Goal: Task Accomplishment & Management: Manage account settings

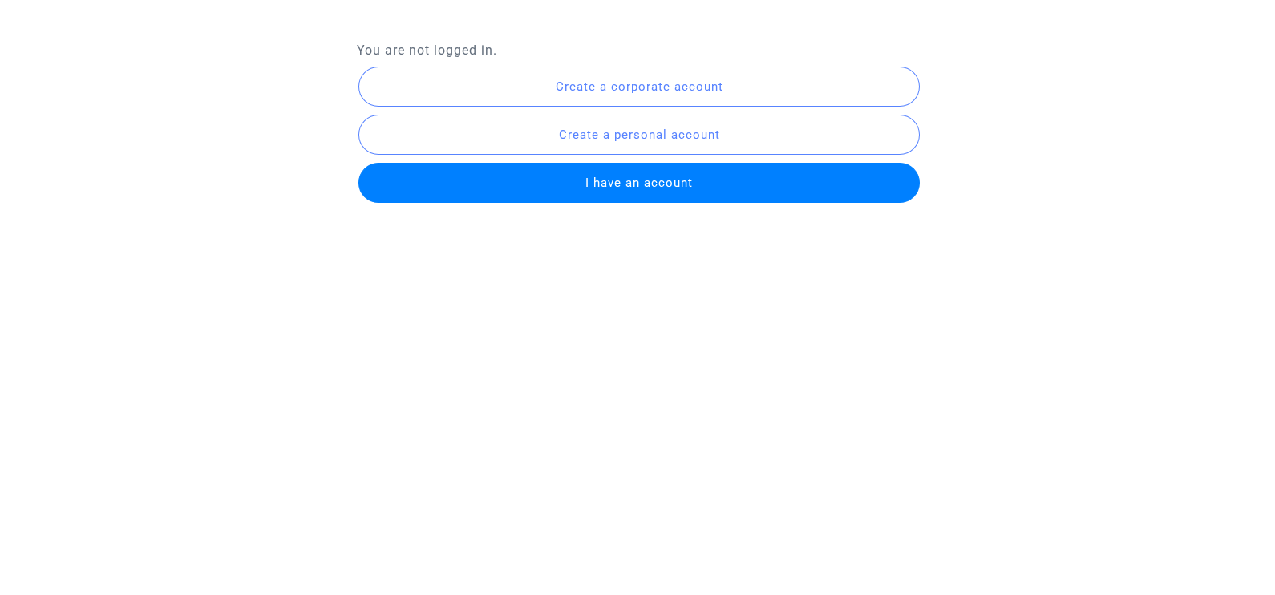
click at [629, 180] on span "I have an account" at bounding box center [638, 183] width 107 height 14
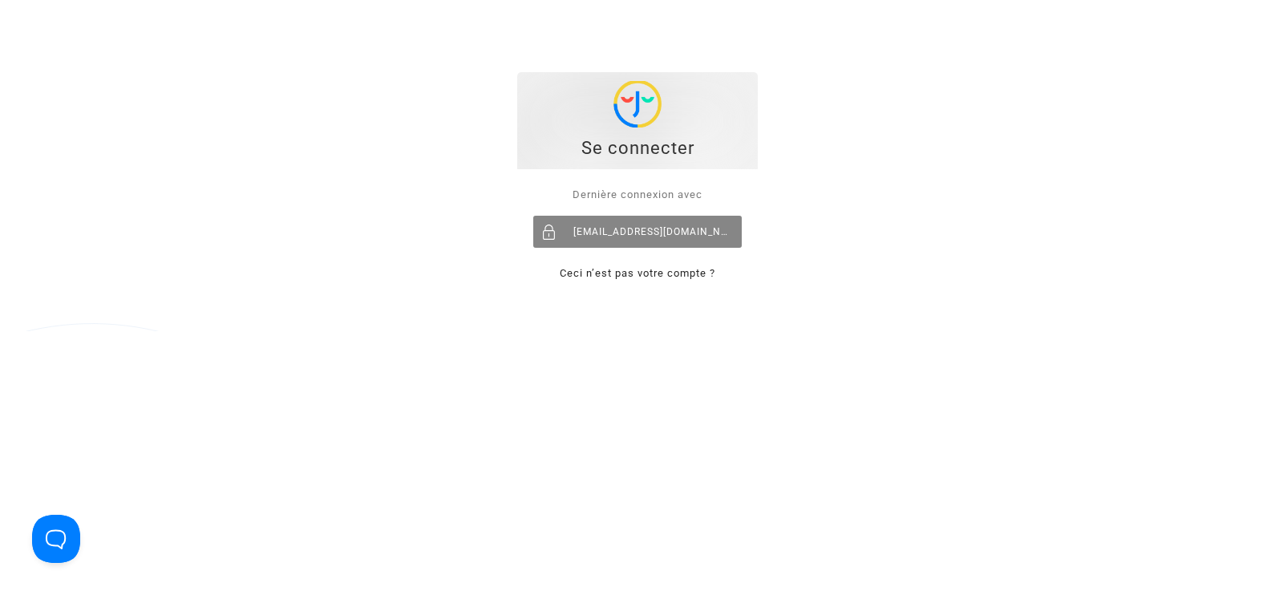
click at [606, 243] on div "[EMAIL_ADDRESS][DOMAIN_NAME]" at bounding box center [637, 232] width 209 height 32
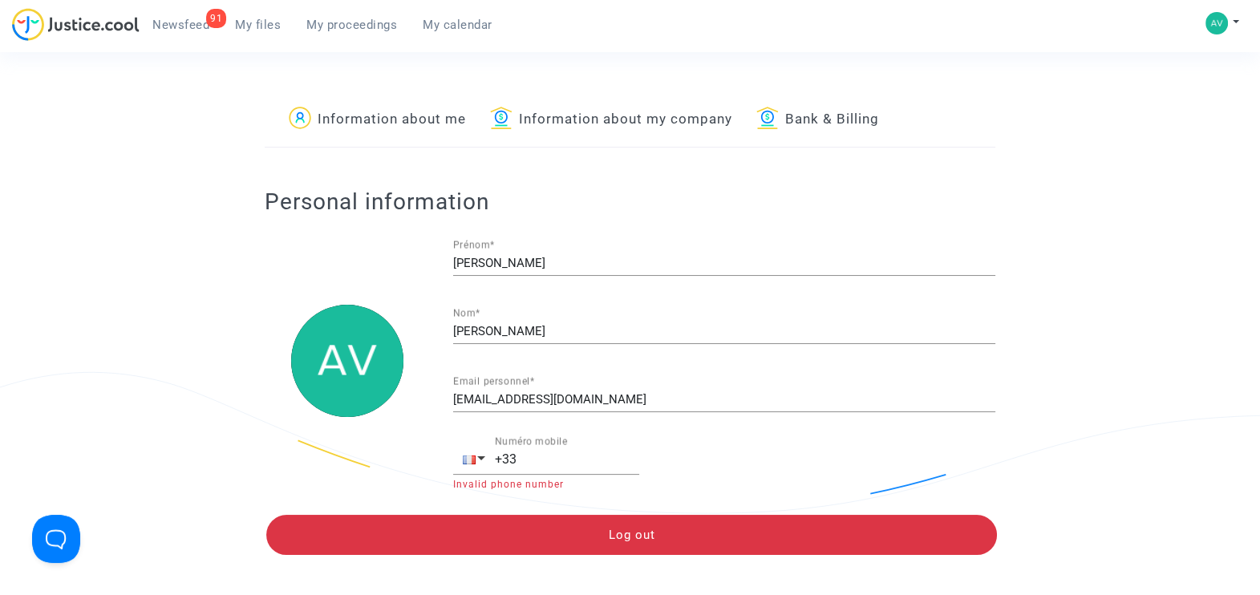
click at [260, 24] on span "My files" at bounding box center [258, 25] width 46 height 14
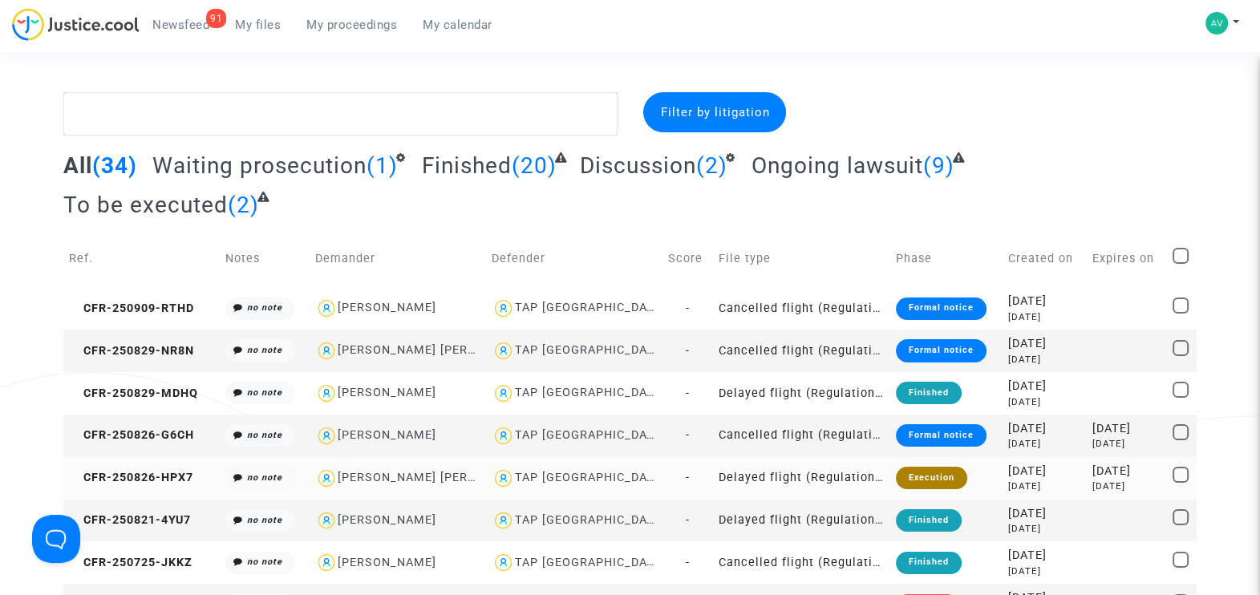
click at [396, 471] on div "[PERSON_NAME] [PERSON_NAME]" at bounding box center [438, 478] width 201 height 14
type textarea "@"[PERSON_NAME] [PERSON_NAME]" @"Pitcher Avocat""
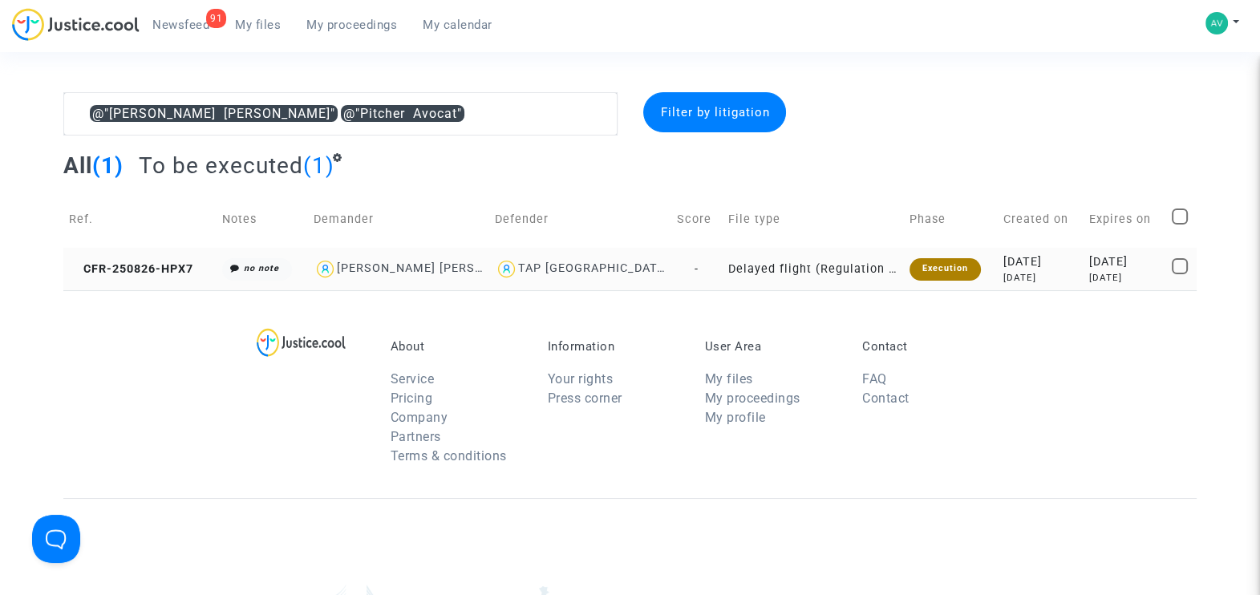
click at [132, 259] on td "CFR-250826-HPX7" at bounding box center [139, 269] width 153 height 43
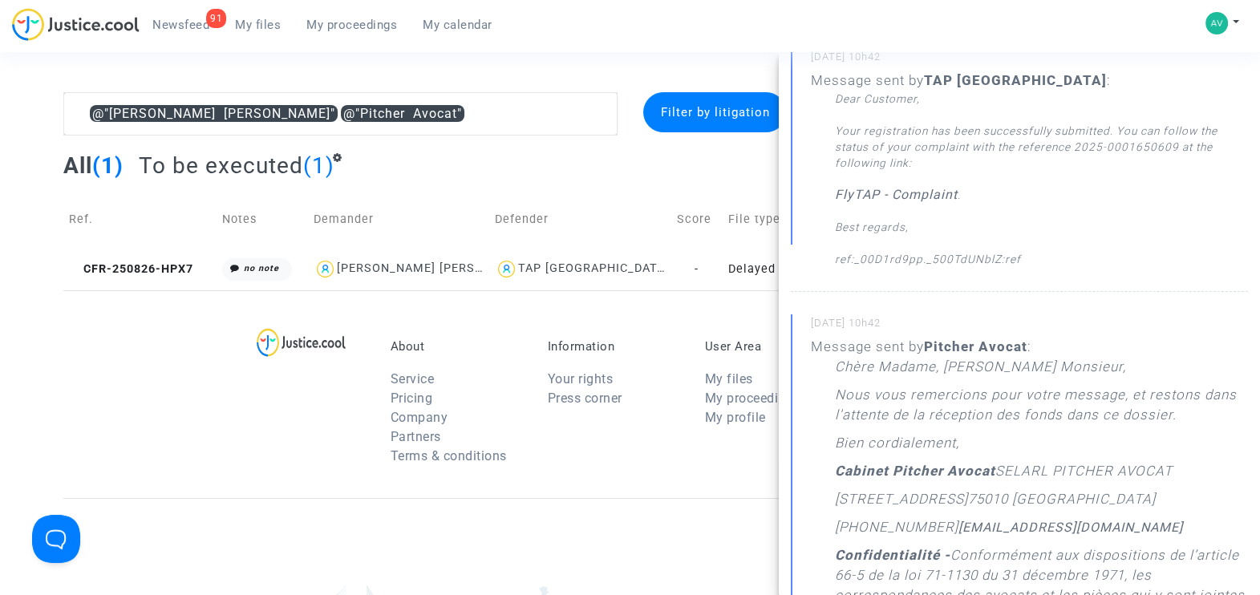
scroll to position [301, 0]
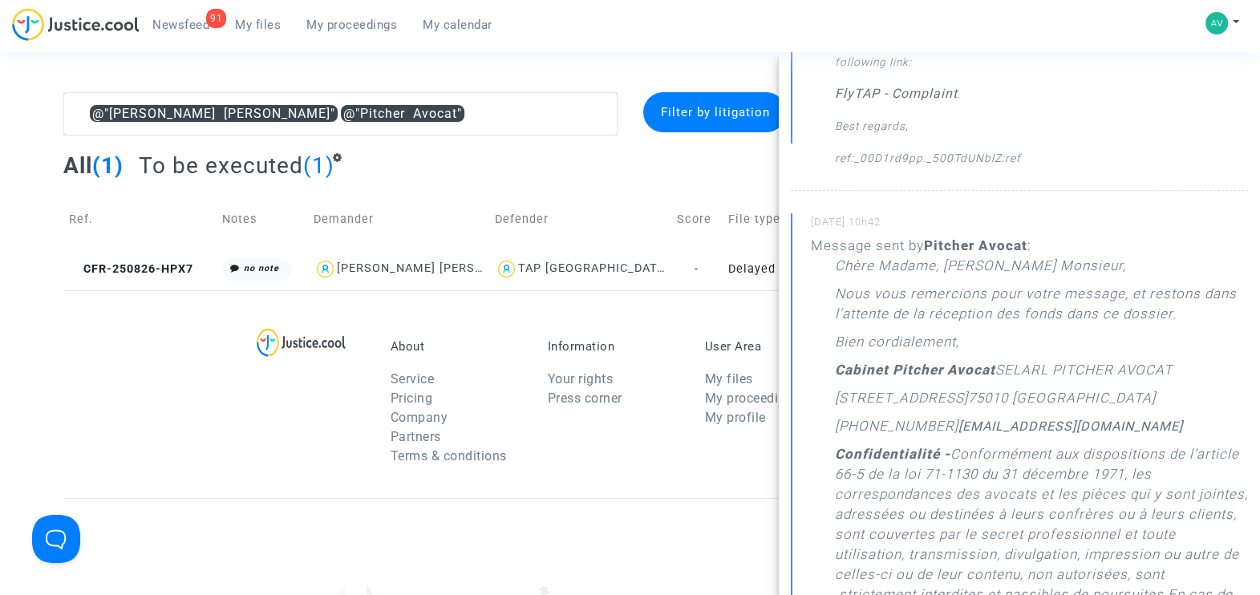
drag, startPoint x: 838, startPoint y: 267, endPoint x: 1225, endPoint y: 320, distance: 391.0
click at [1225, 320] on div "Chère Madame, [PERSON_NAME] Monsieur, Nous vous remercions pour votre message, …" at bounding box center [1041, 583] width 413 height 654
copy div "Chère Madame, [PERSON_NAME] Monsieur, Nous vous remercions pour votre message, …"
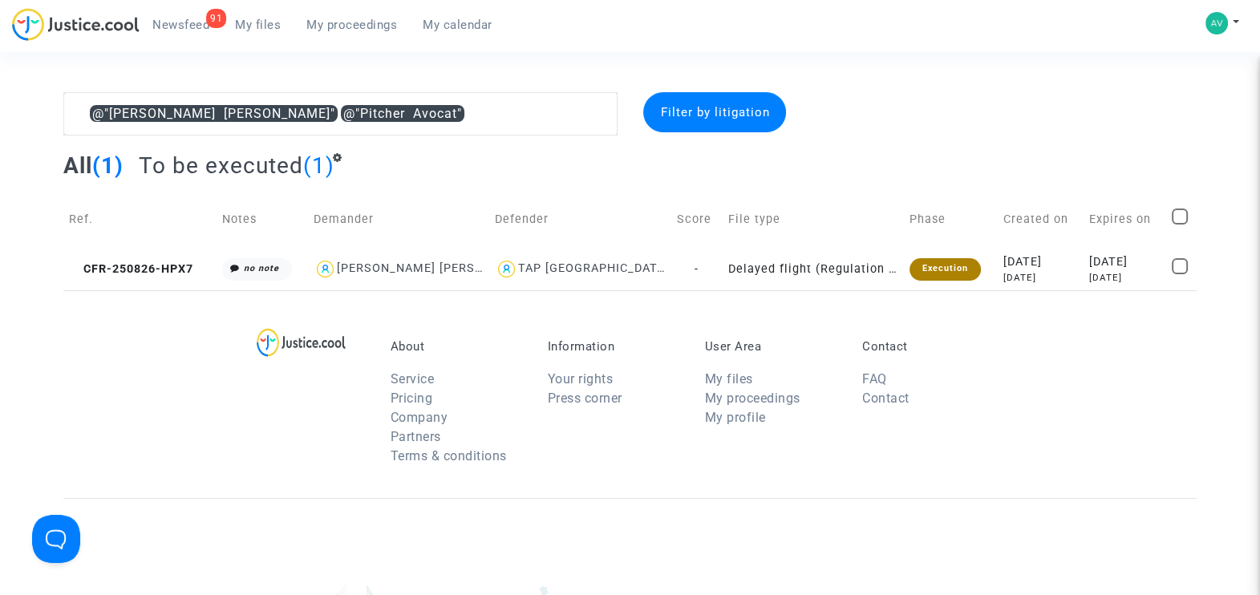
click at [245, 20] on span "My files" at bounding box center [258, 25] width 46 height 14
